Goal: Task Accomplishment & Management: Use online tool/utility

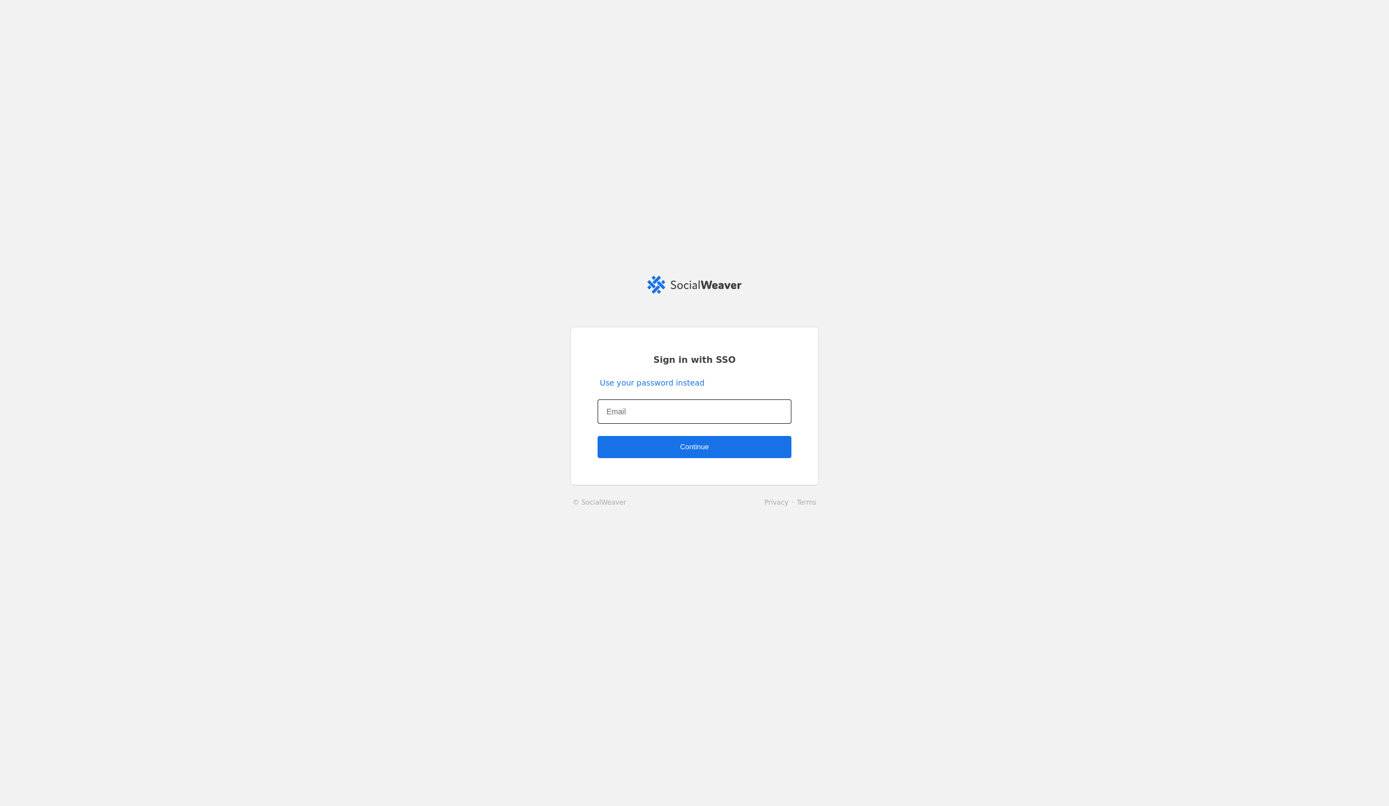
click at [734, 402] on div at bounding box center [695, 411] width 176 height 24
click at [728, 418] on input "Email" at bounding box center [695, 411] width 176 height 13
type input "[EMAIL_ADDRESS][DOMAIN_NAME]"
click at [615, 448] on span "undefined" at bounding box center [695, 447] width 194 height 22
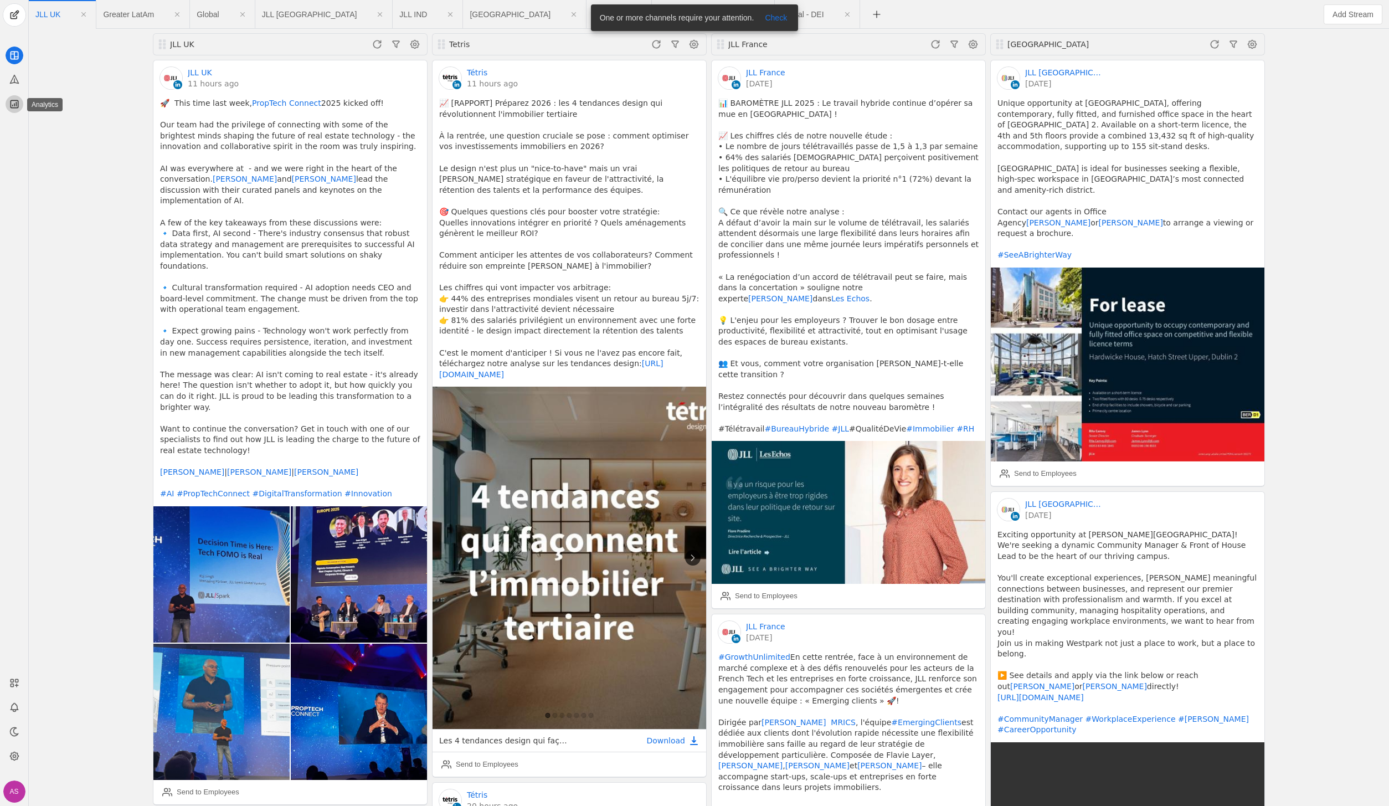
click at [7, 109] on app-icon at bounding box center [15, 104] width 18 height 18
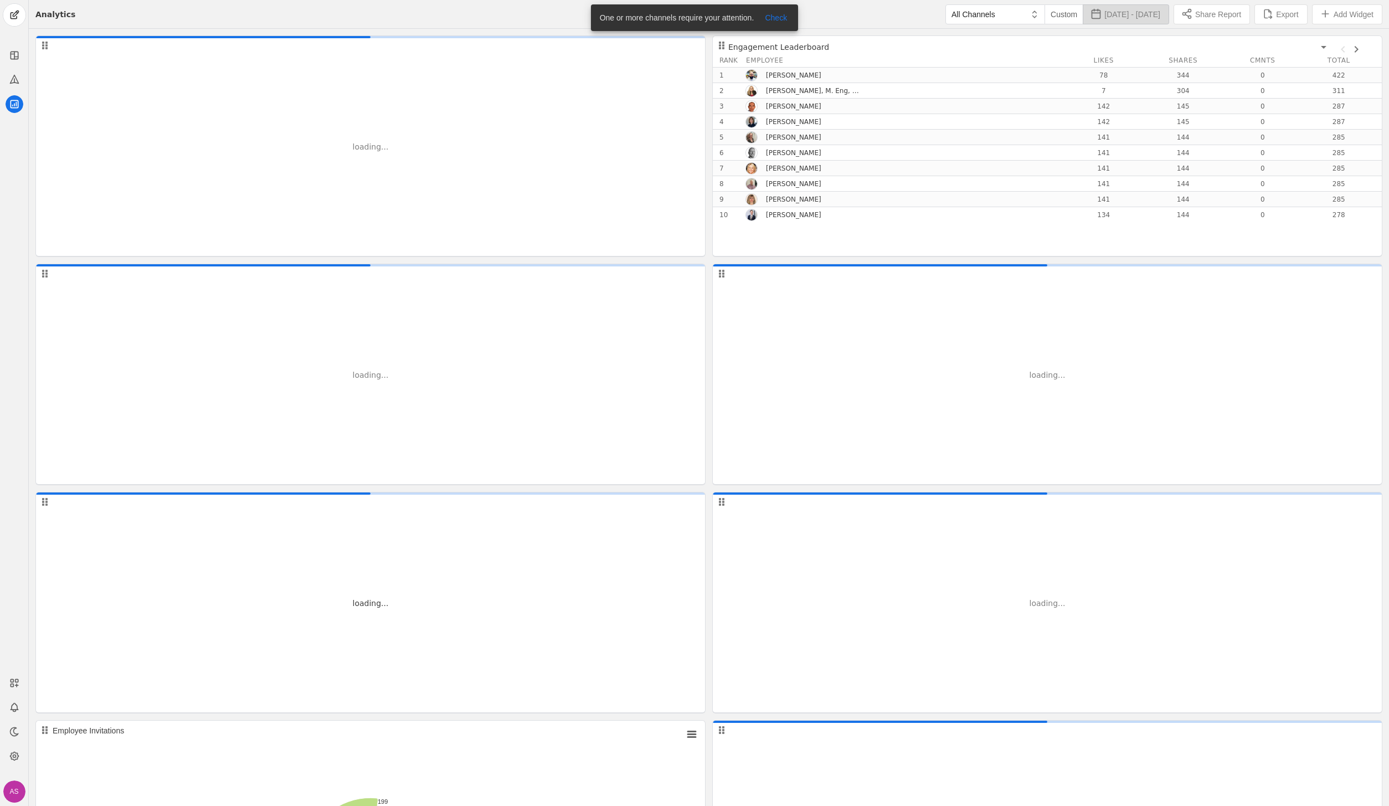
click at [1107, 22] on span "button" at bounding box center [1125, 14] width 85 height 19
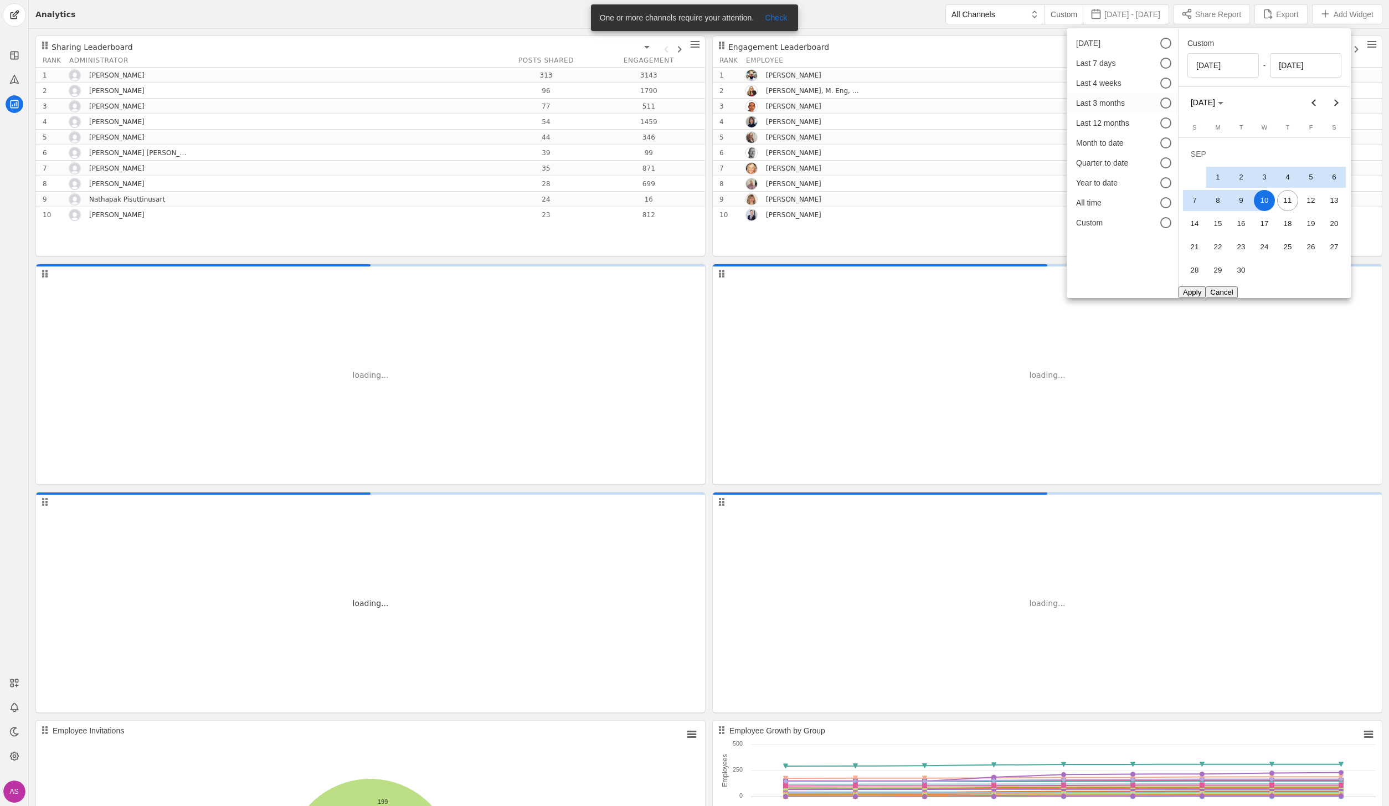
click at [1130, 98] on div "Last 3 months" at bounding box center [1110, 102] width 69 height 11
type input "6/11/2025"
type input "9/11/2025"
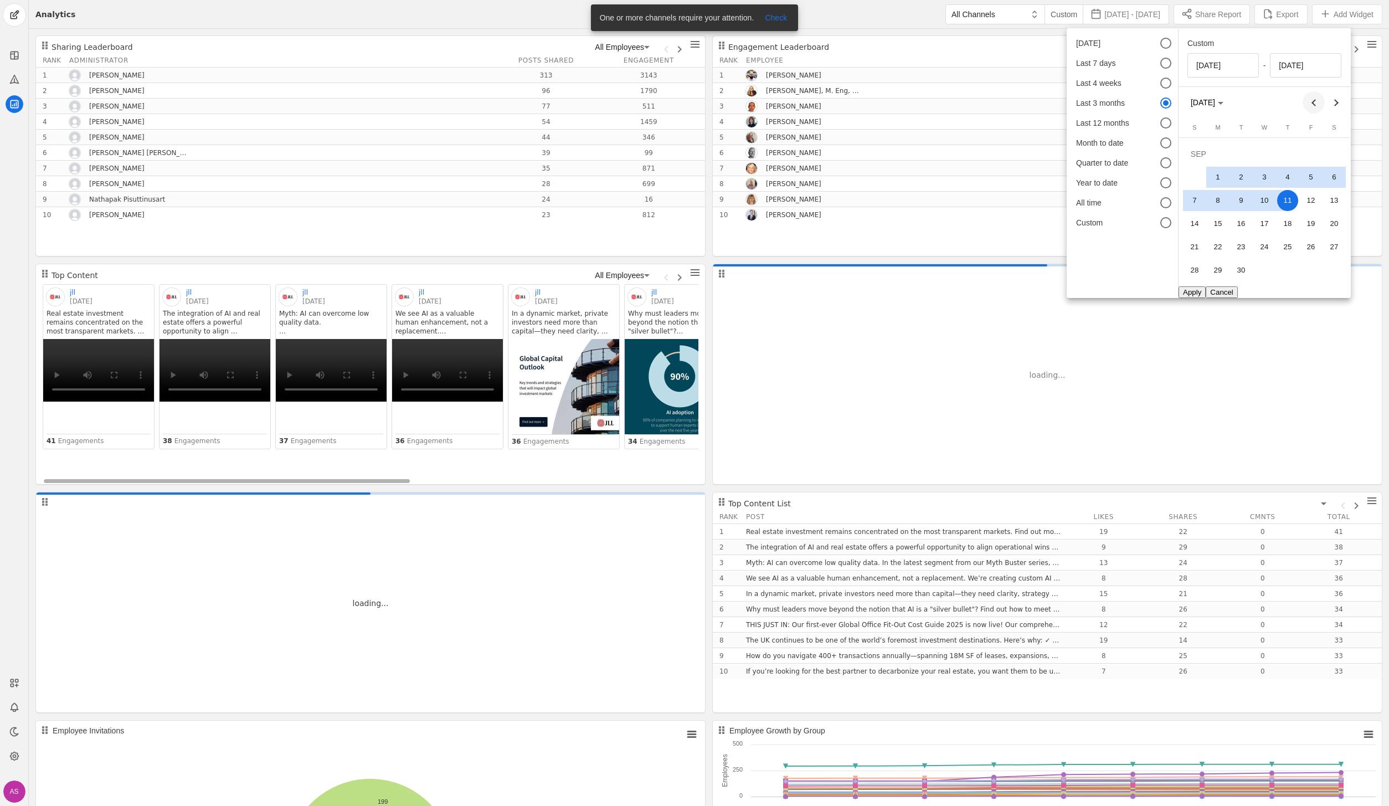
click at [1321, 105] on span "Previous month" at bounding box center [1314, 102] width 22 height 22
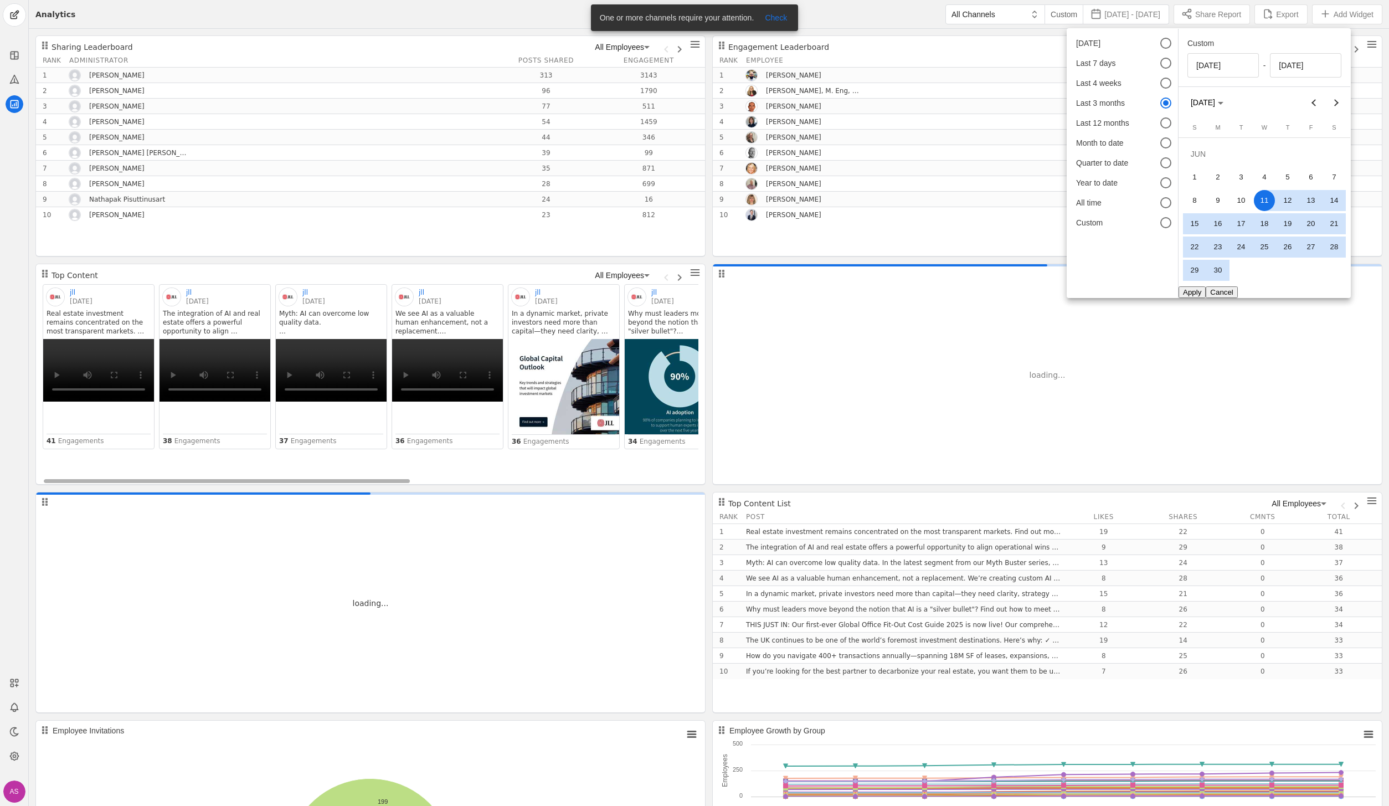
click at [1194, 177] on span "1" at bounding box center [1194, 177] width 21 height 21
type input "6/1/2025"
click at [1330, 101] on span "Next month" at bounding box center [1336, 102] width 22 height 22
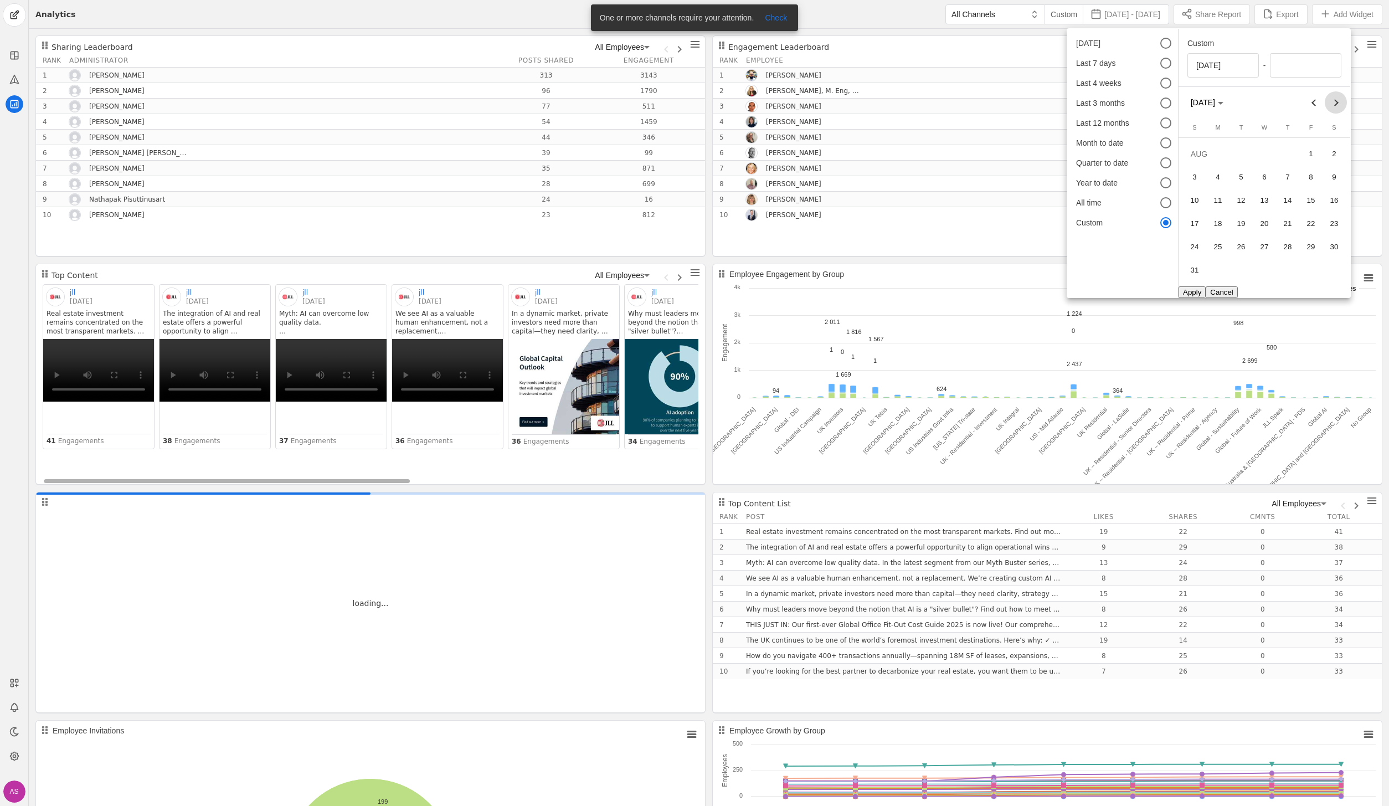
click at [1330, 101] on span "Next month" at bounding box center [1336, 102] width 22 height 22
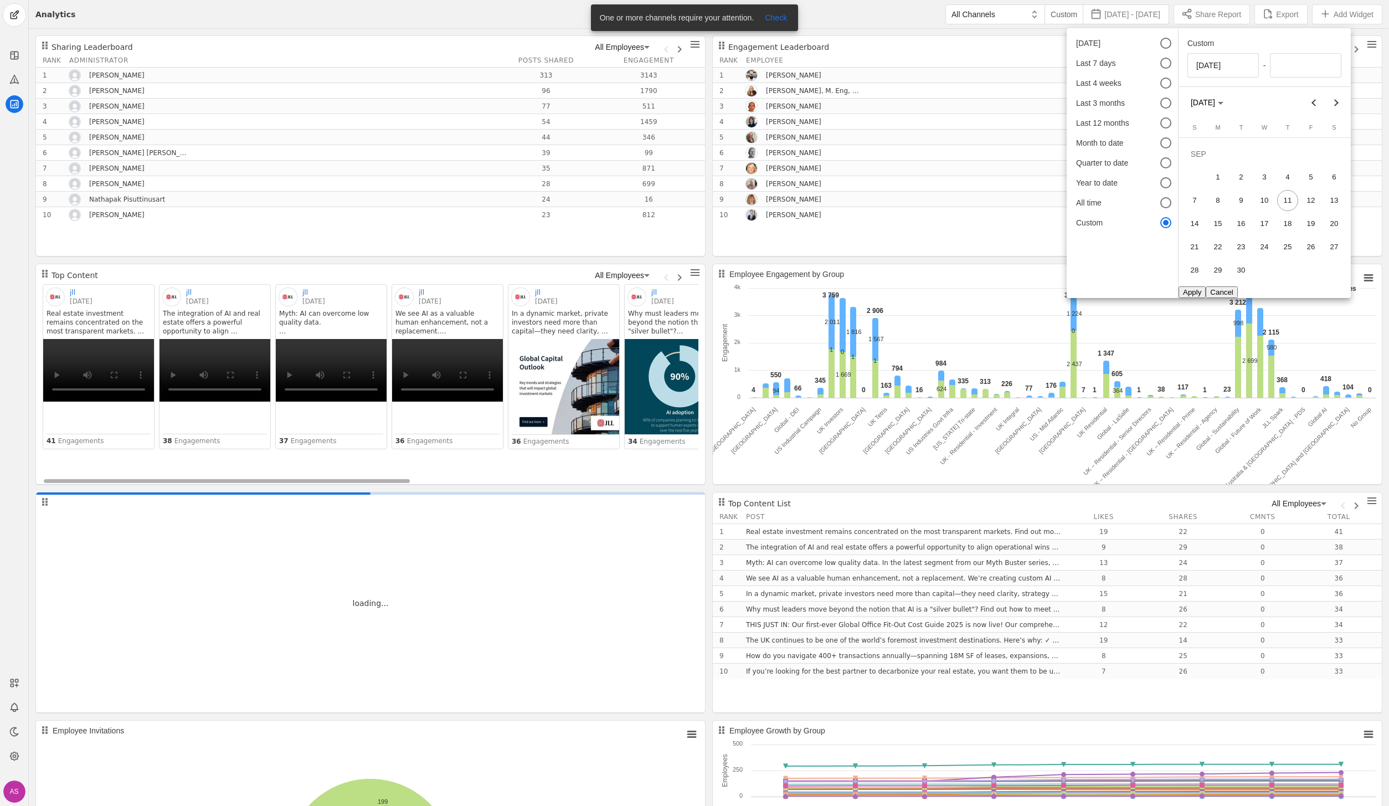
click at [1283, 207] on span "11" at bounding box center [1287, 200] width 21 height 21
type input "9/11/2025"
click at [1190, 291] on button "Apply" at bounding box center [1192, 292] width 27 height 12
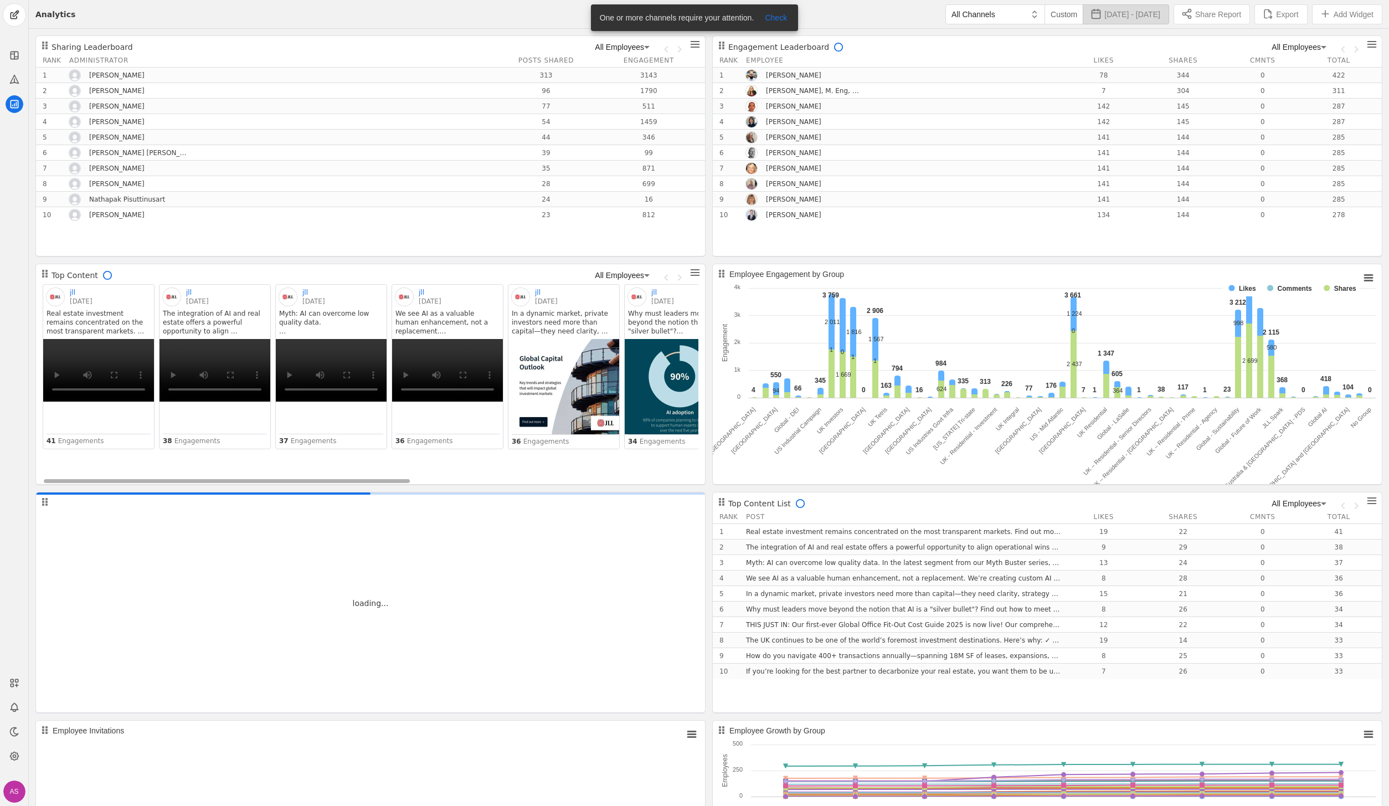
click at [1122, 11] on span "Jun 1 - Sep 11, 2025" at bounding box center [1132, 14] width 56 height 11
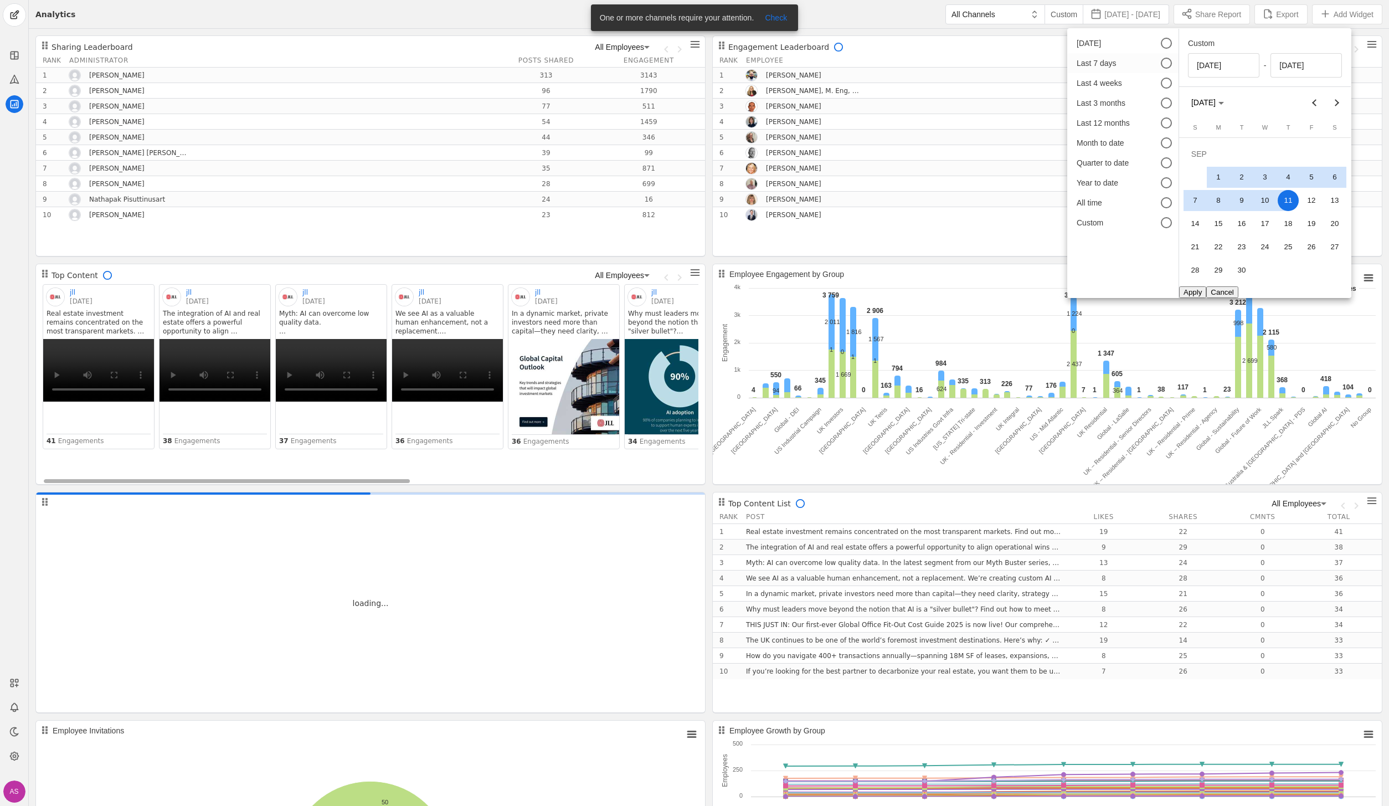
click at [1085, 67] on div "Last 7 days" at bounding box center [1111, 63] width 69 height 11
type input "9/4/2025"
click at [1197, 291] on button "Apply" at bounding box center [1192, 292] width 27 height 12
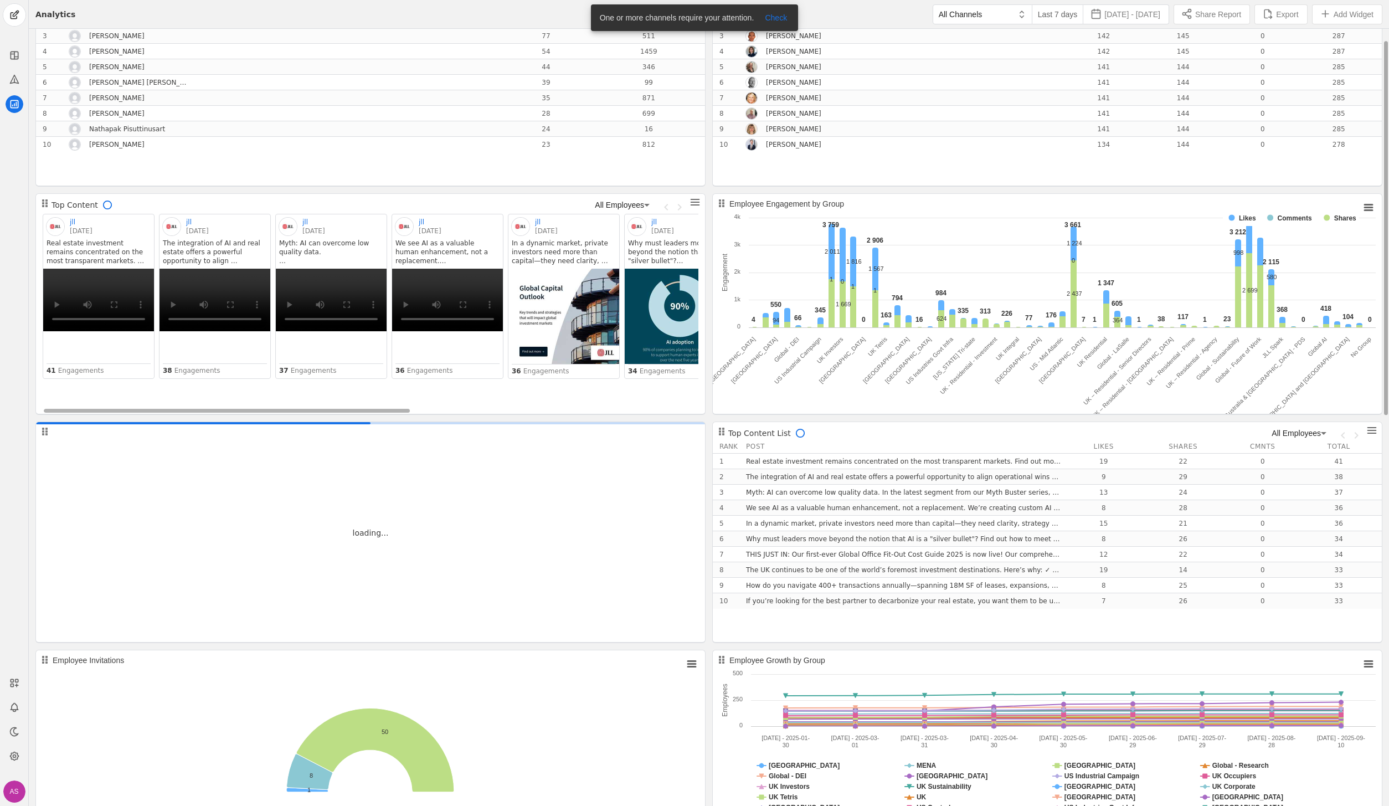
scroll to position [83, 0]
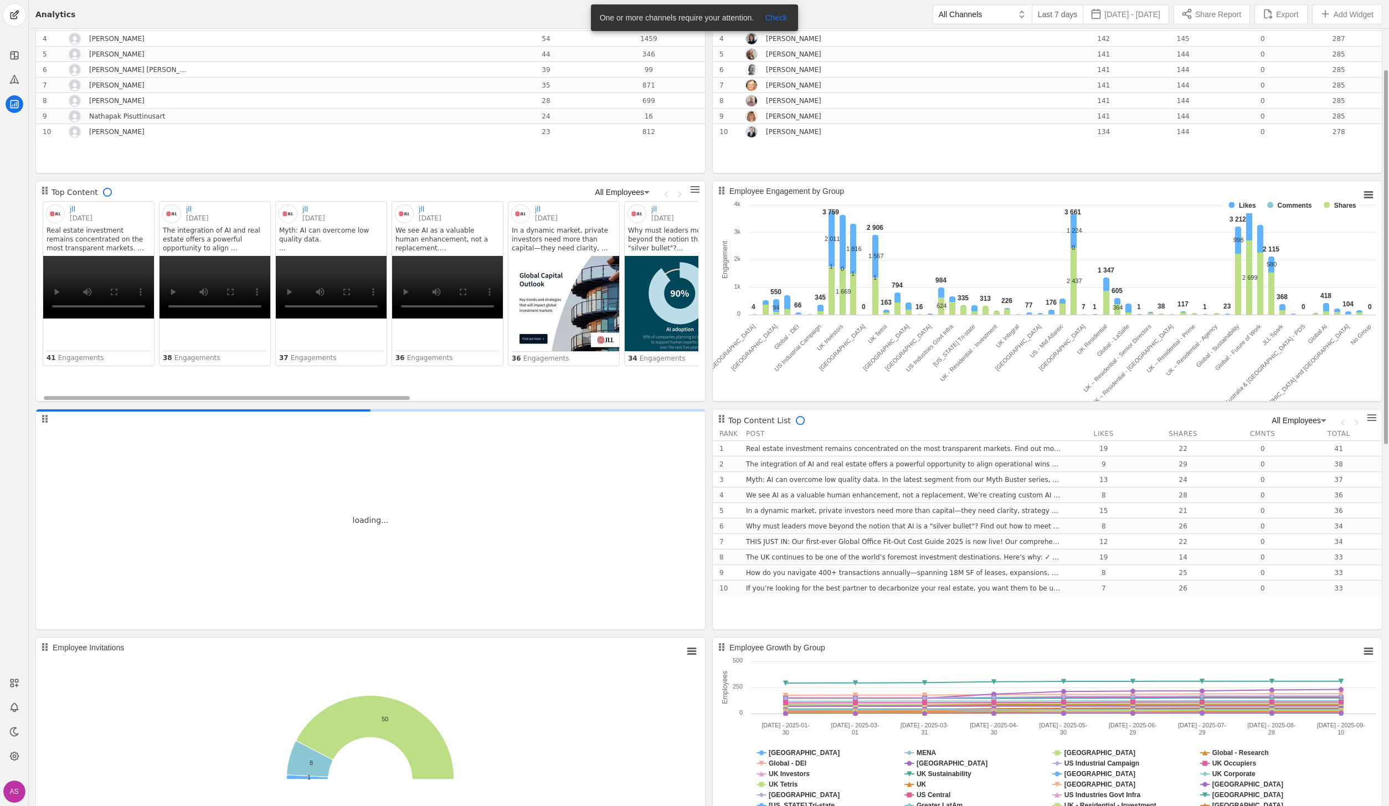
click at [50, 415] on div "loading..." at bounding box center [370, 520] width 669 height 222
click at [47, 415] on icon at bounding box center [45, 419] width 6 height 8
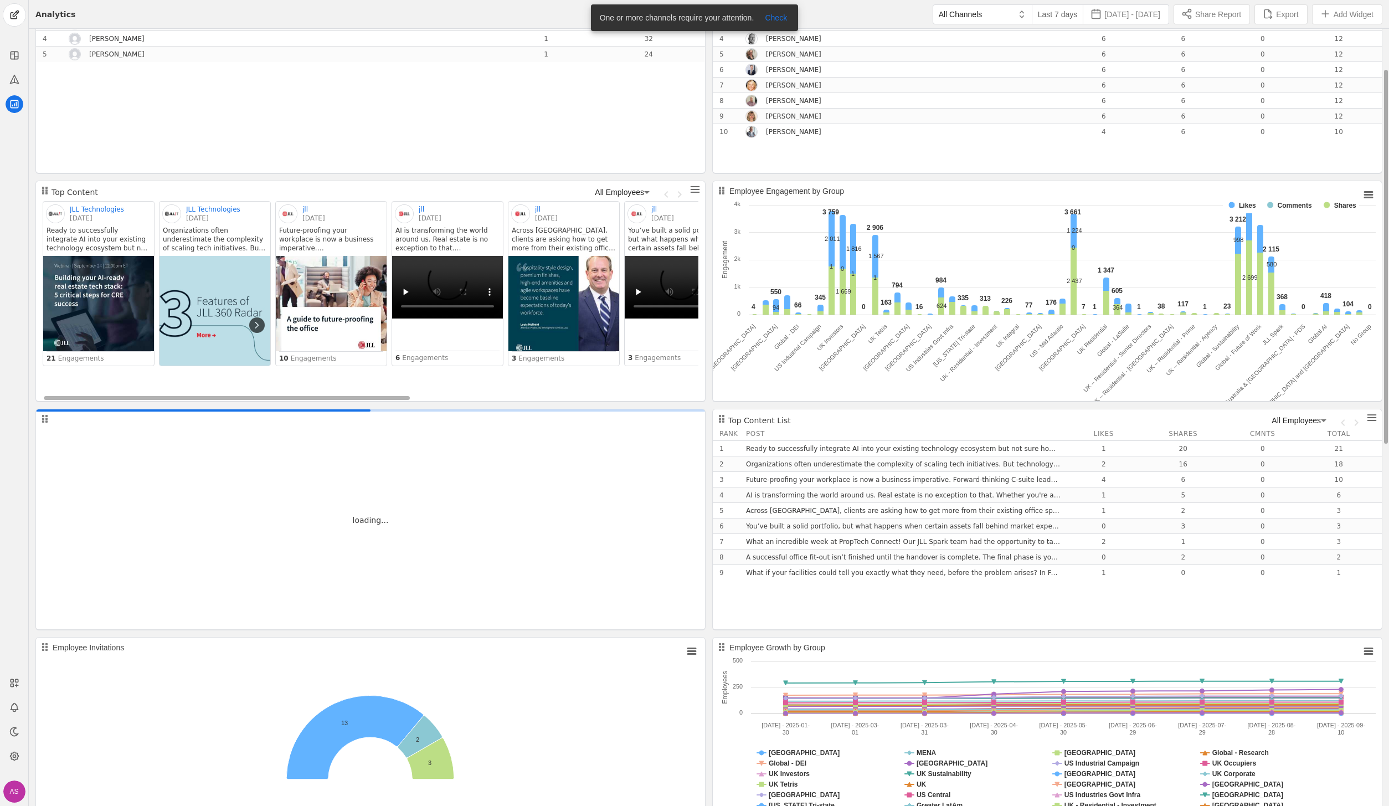
scroll to position [0, 0]
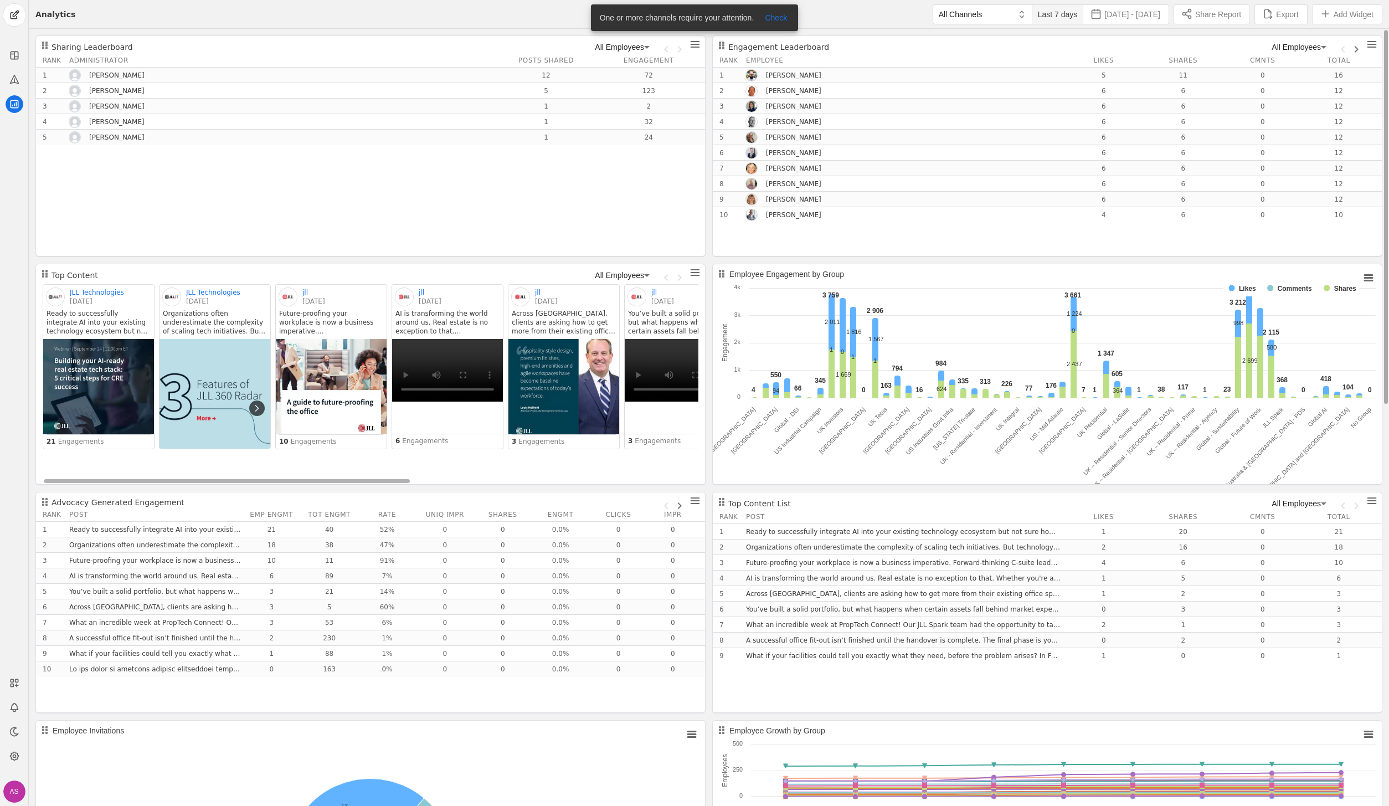
click at [1038, 11] on span "Last 7 days" at bounding box center [1058, 14] width 40 height 11
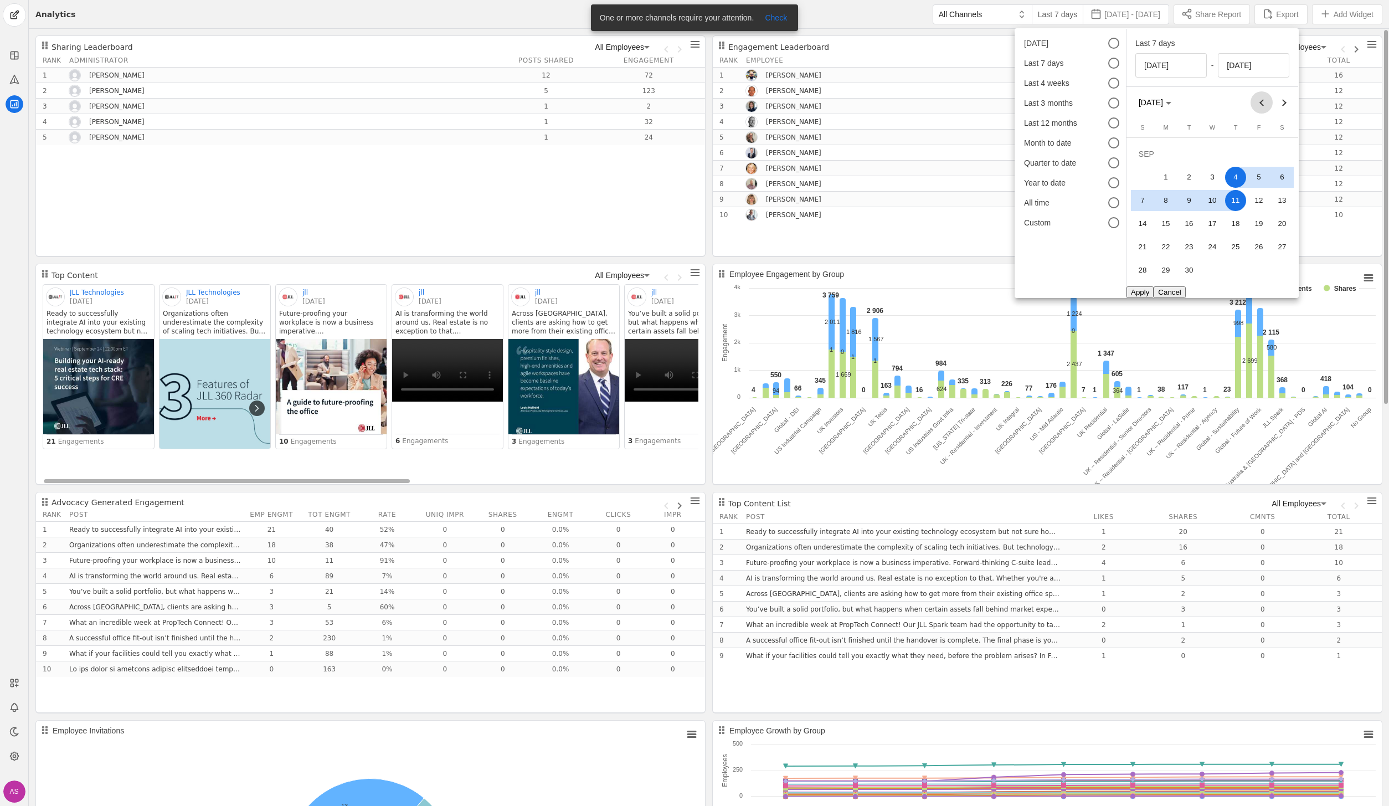
click at [1267, 111] on span "Previous month" at bounding box center [1262, 102] width 22 height 22
click at [1152, 173] on span "1" at bounding box center [1142, 177] width 21 height 21
type input "6/1/2025"
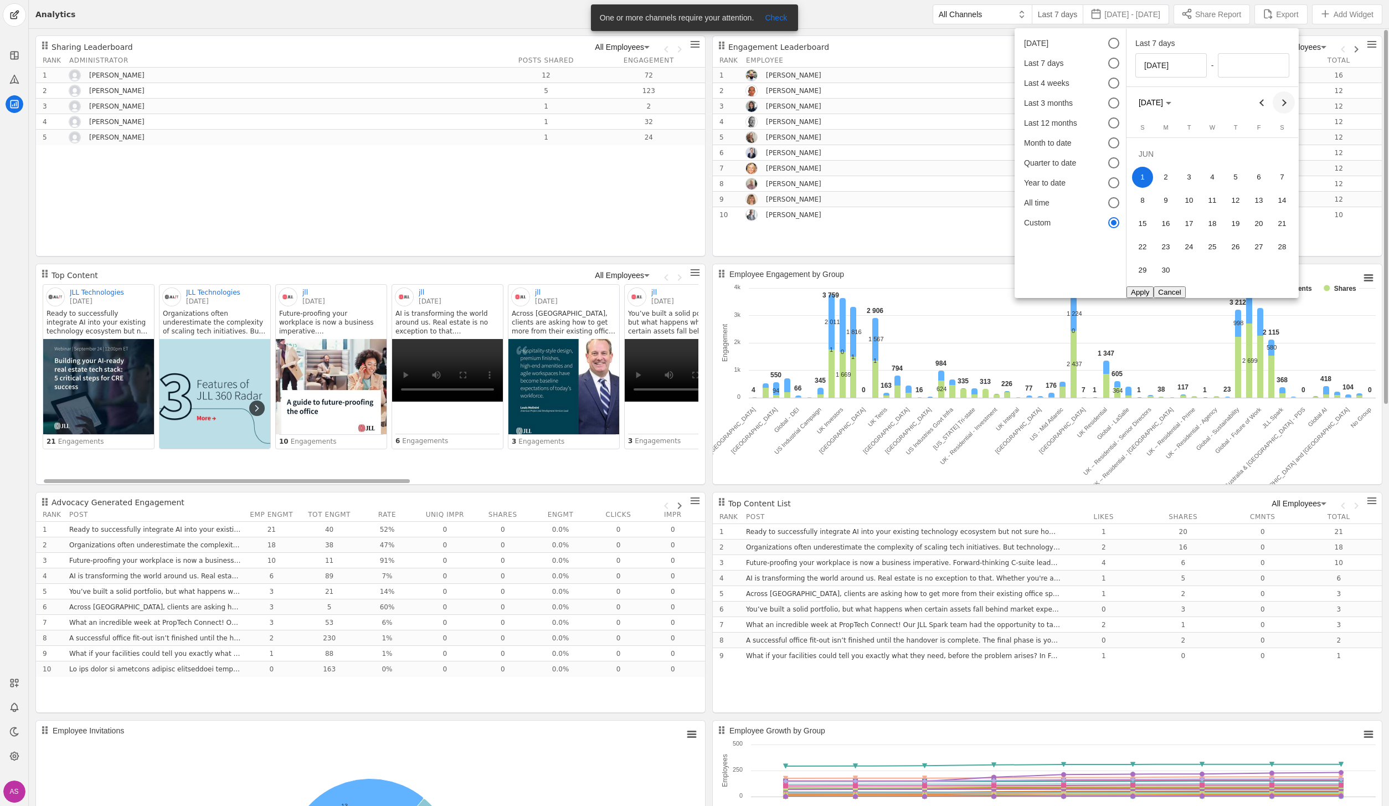
click at [1285, 105] on span "Next month" at bounding box center [1284, 102] width 22 height 22
click at [1226, 203] on span "11" at bounding box center [1235, 200] width 21 height 21
type input "9/11/2025"
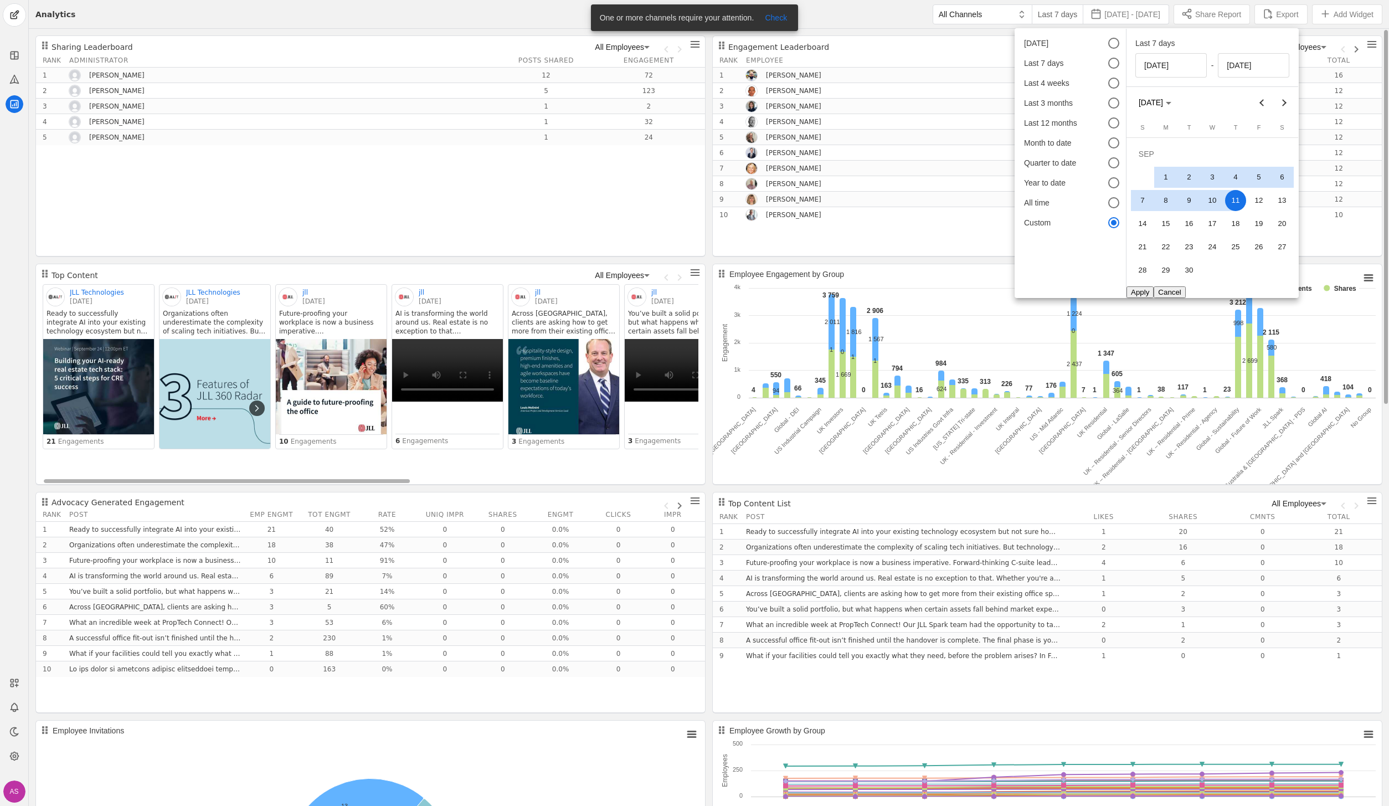
click at [1143, 289] on button "Apply" at bounding box center [1140, 292] width 27 height 12
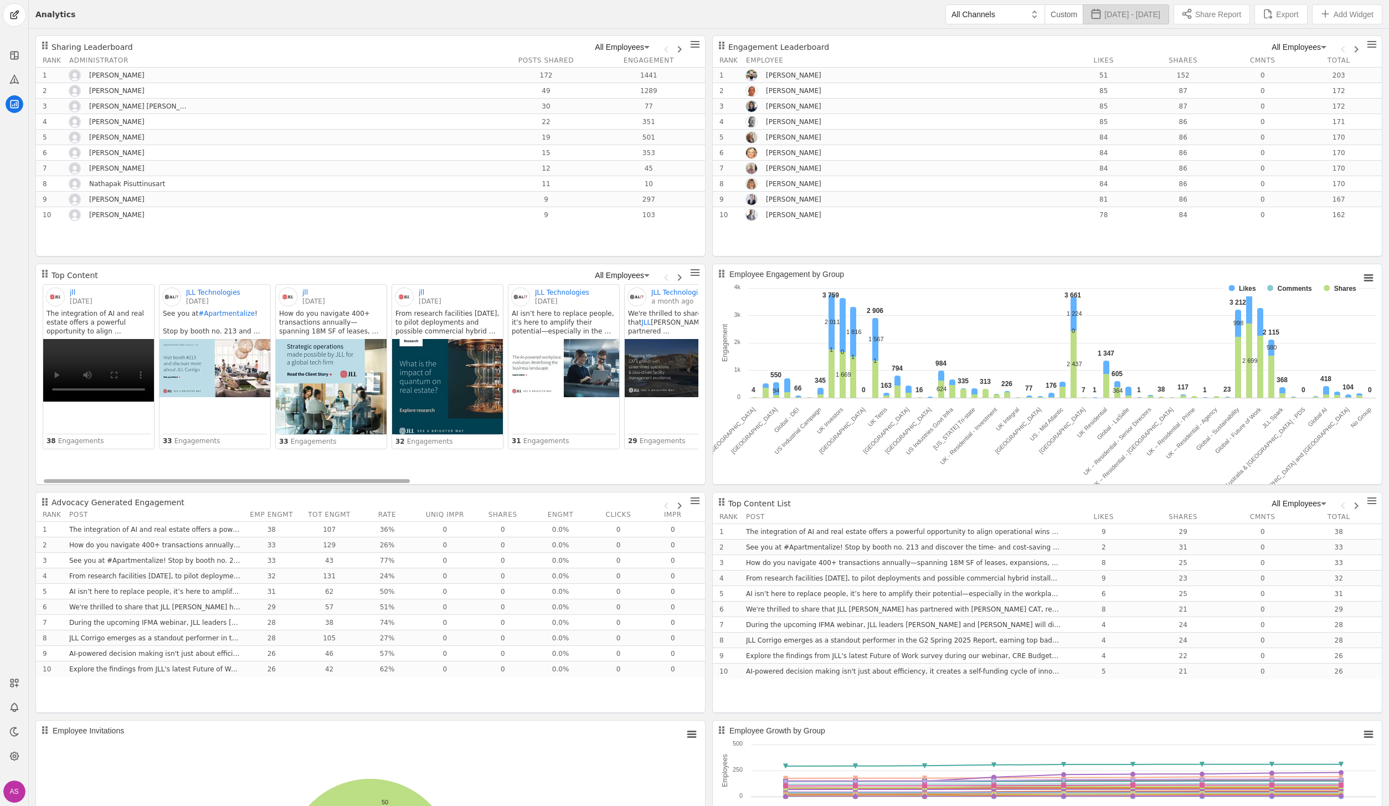
click at [1127, 14] on span "Jun 1 - Sep 11, 2025" at bounding box center [1132, 14] width 56 height 11
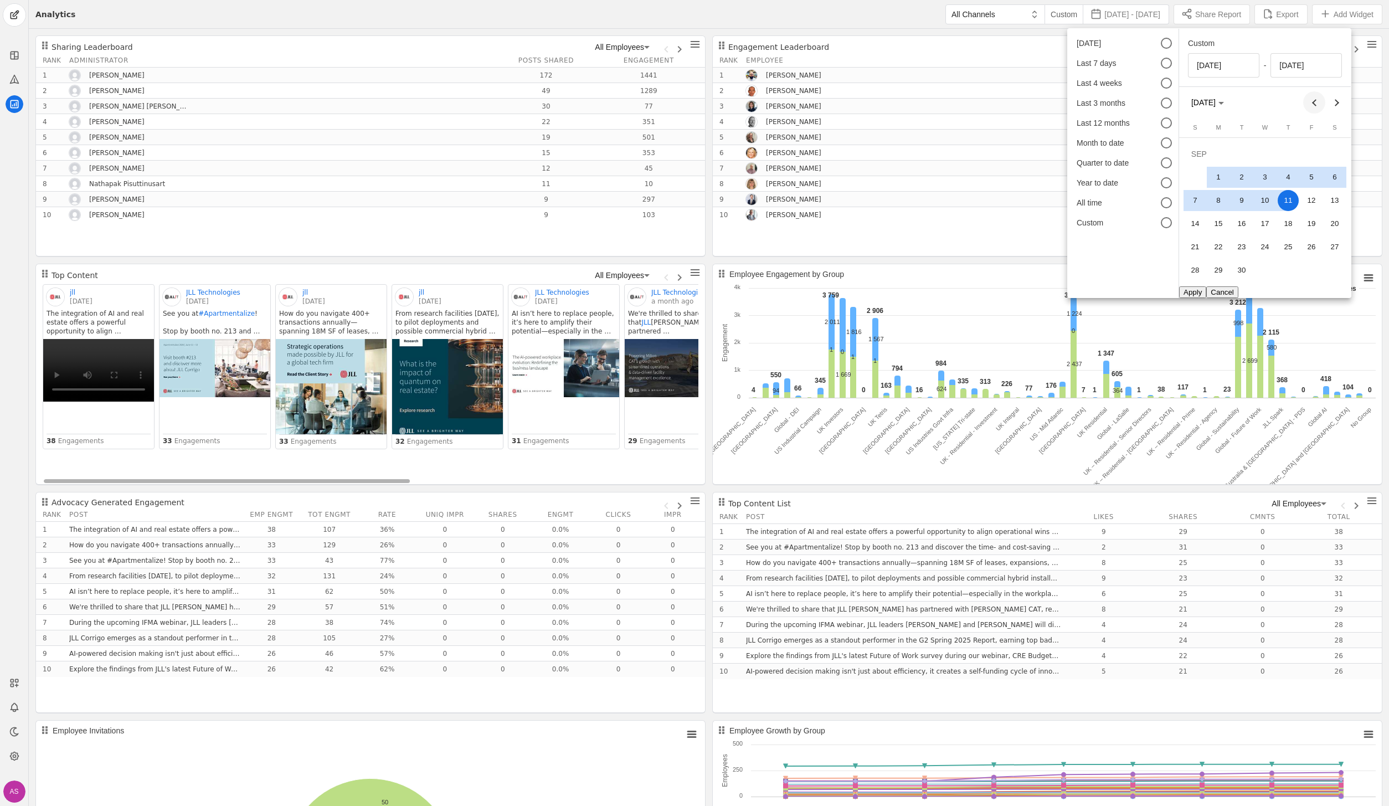
click at [1318, 100] on button "Previous month" at bounding box center [1314, 102] width 22 height 22
click at [1318, 100] on span "Previous month" at bounding box center [1314, 102] width 22 height 22
click at [1283, 160] on span "1" at bounding box center [1288, 153] width 21 height 21
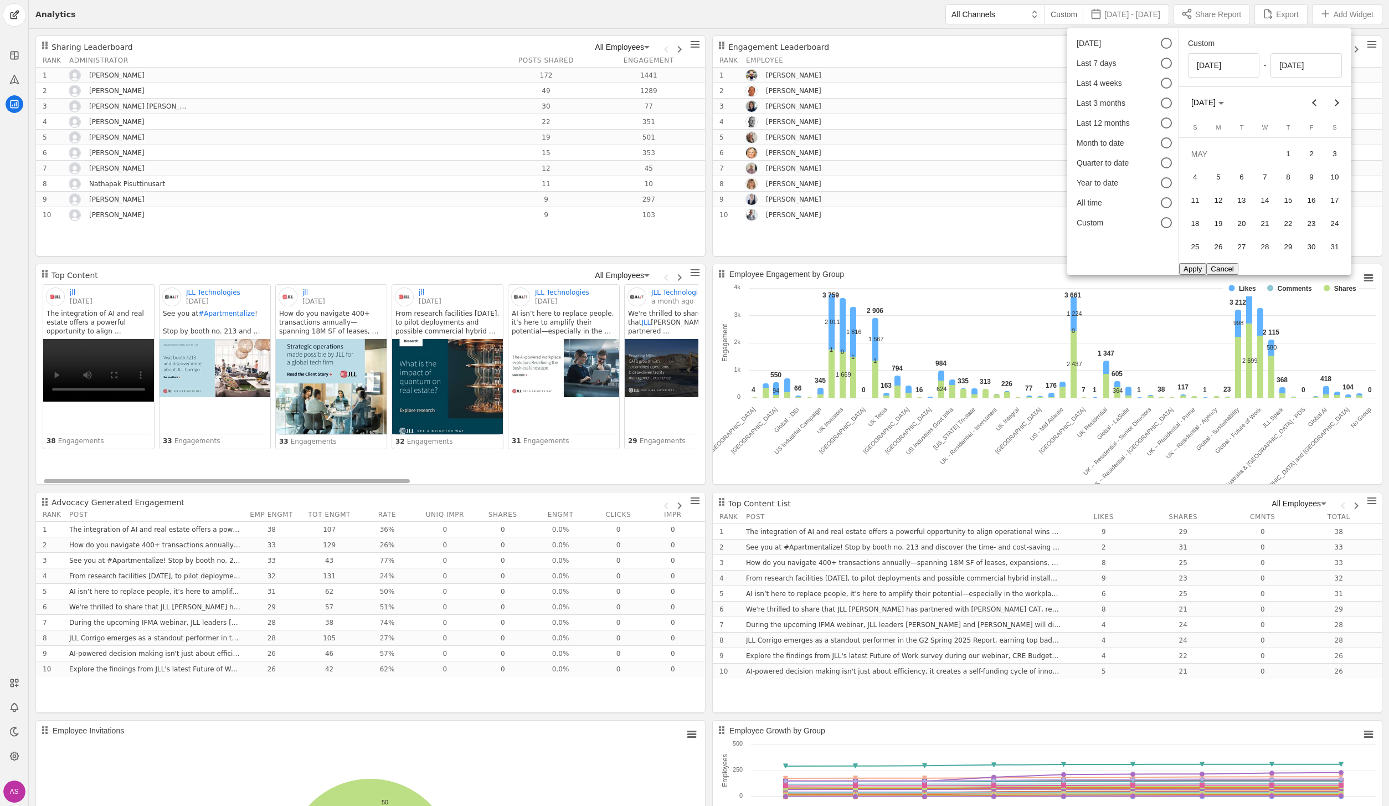
type input "5/1/2025"
click at [1338, 106] on span "Next month" at bounding box center [1336, 102] width 22 height 22
click at [1339, 106] on span "Next month" at bounding box center [1336, 102] width 22 height 22
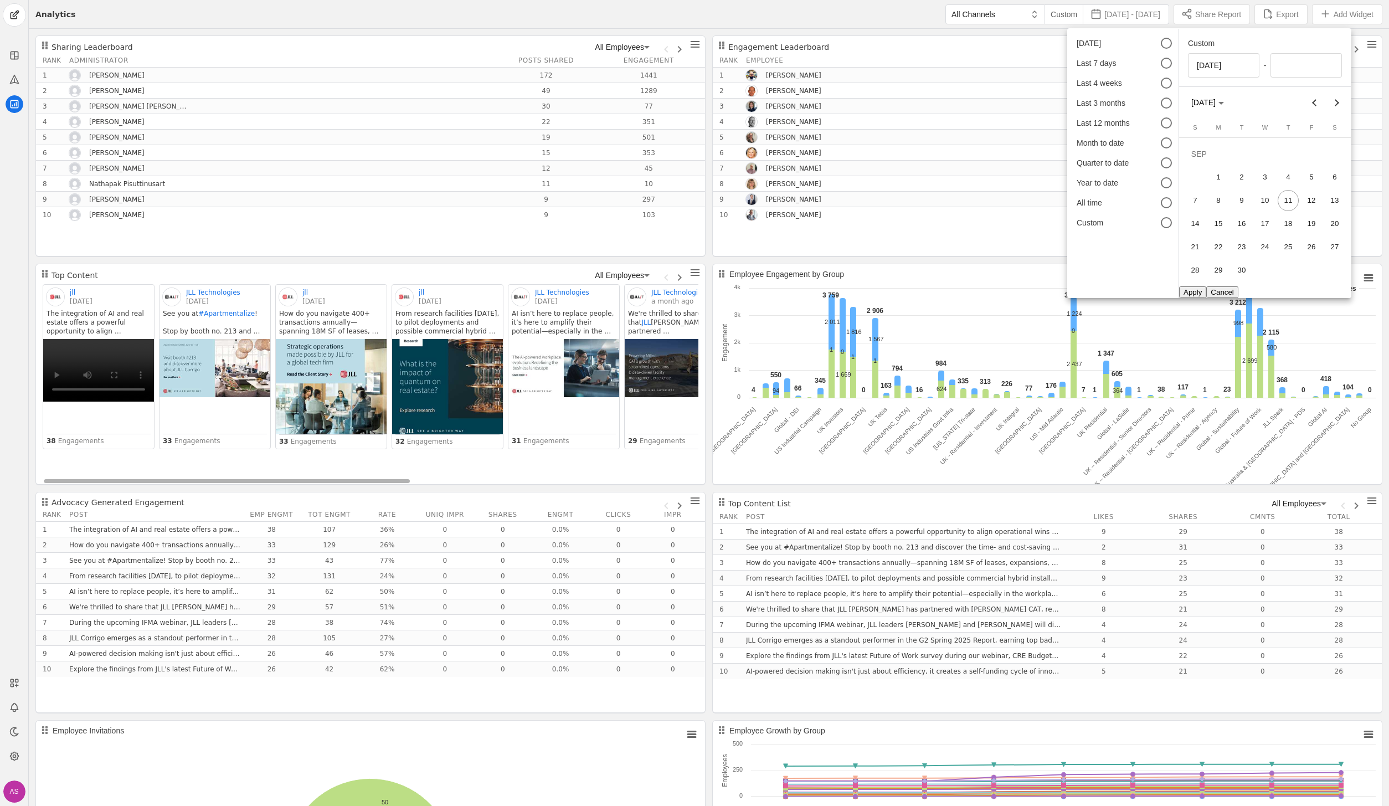
click at [1289, 202] on span "11" at bounding box center [1288, 200] width 21 height 21
type input "9/11/2025"
click at [1203, 291] on button "Apply" at bounding box center [1192, 292] width 27 height 12
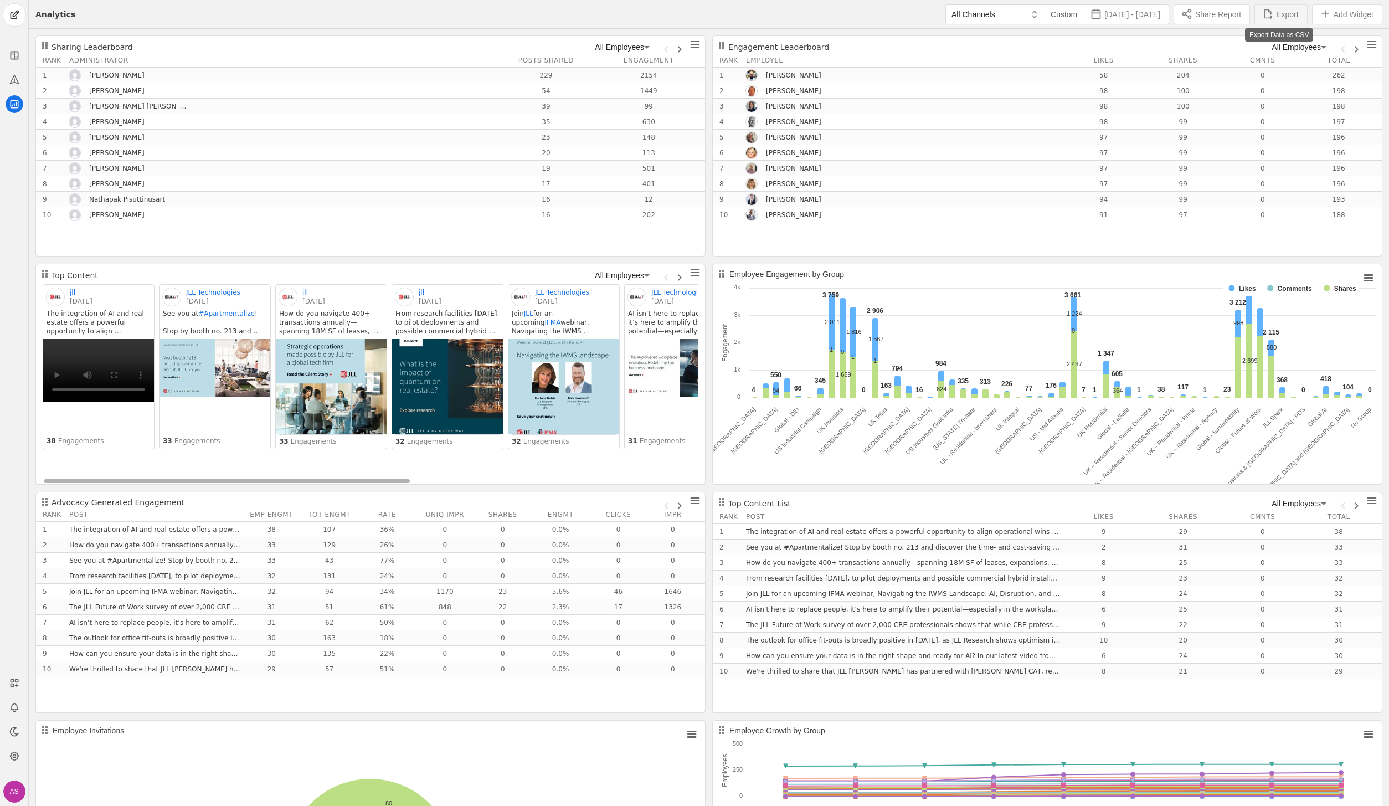
click at [1276, 14] on span "Export" at bounding box center [1287, 14] width 22 height 11
click at [1276, 12] on span "Export" at bounding box center [1287, 14] width 22 height 11
